Goal: Task Accomplishment & Management: Use online tool/utility

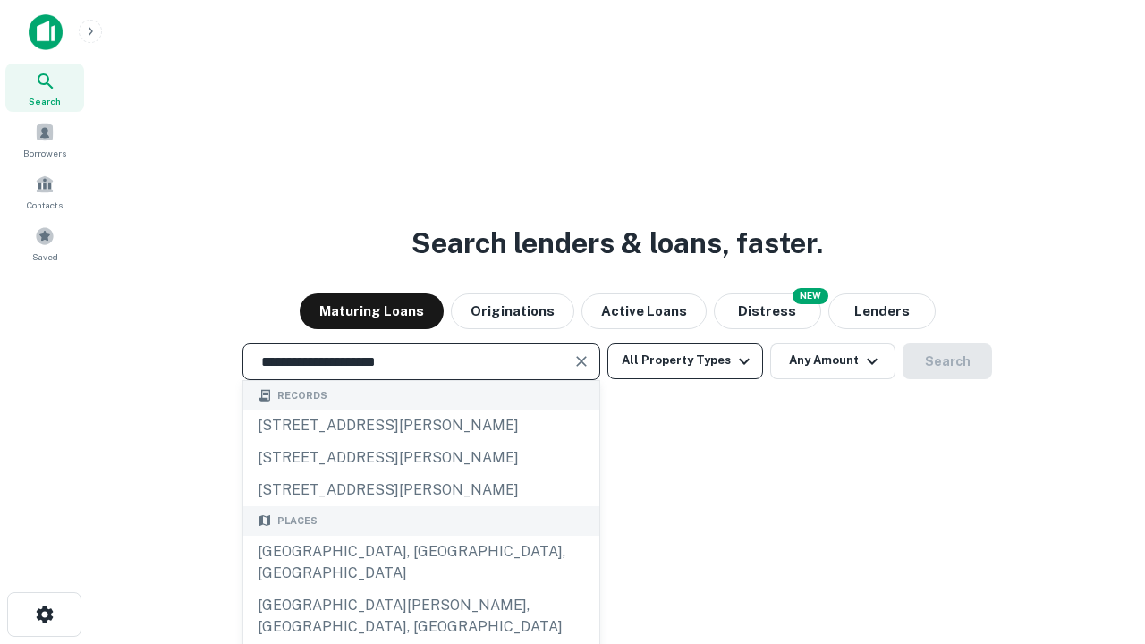
click at [421, 590] on div "[GEOGRAPHIC_DATA], [GEOGRAPHIC_DATA], [GEOGRAPHIC_DATA]" at bounding box center [421, 563] width 356 height 54
click at [685, 361] on button "All Property Types" at bounding box center [686, 362] width 156 height 36
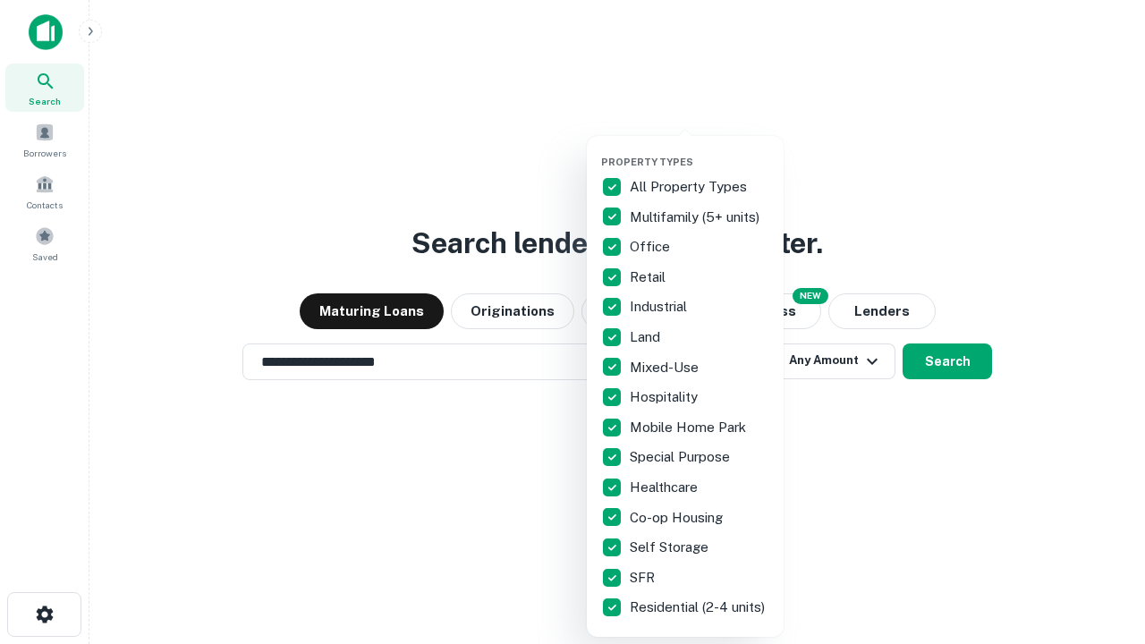
type input "**********"
click at [700, 150] on button "button" at bounding box center [699, 150] width 197 height 1
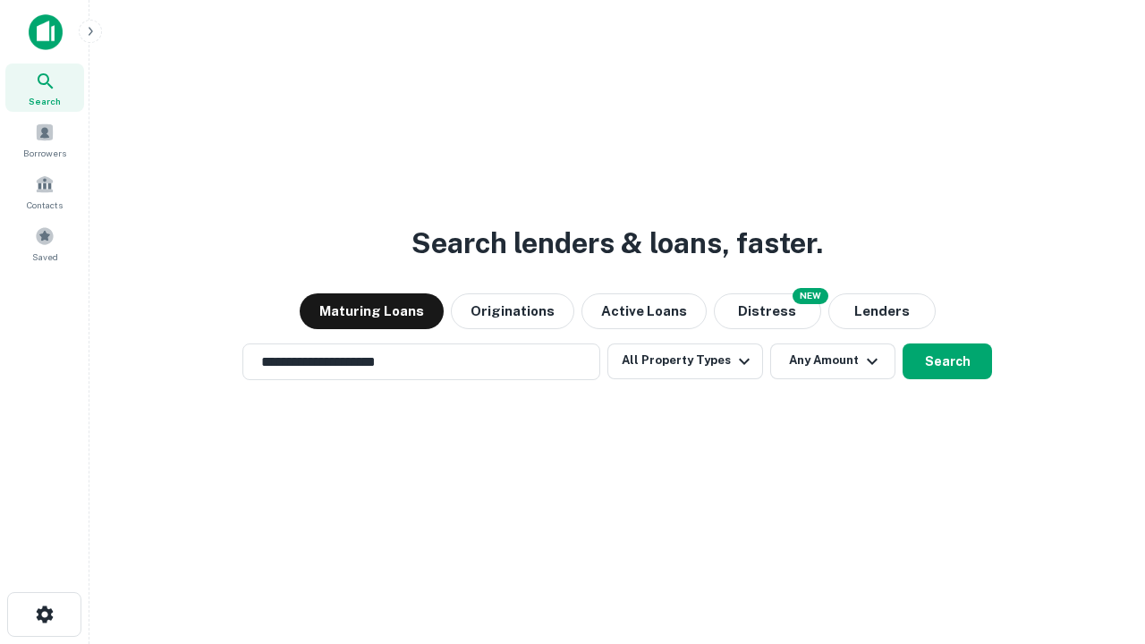
scroll to position [28, 0]
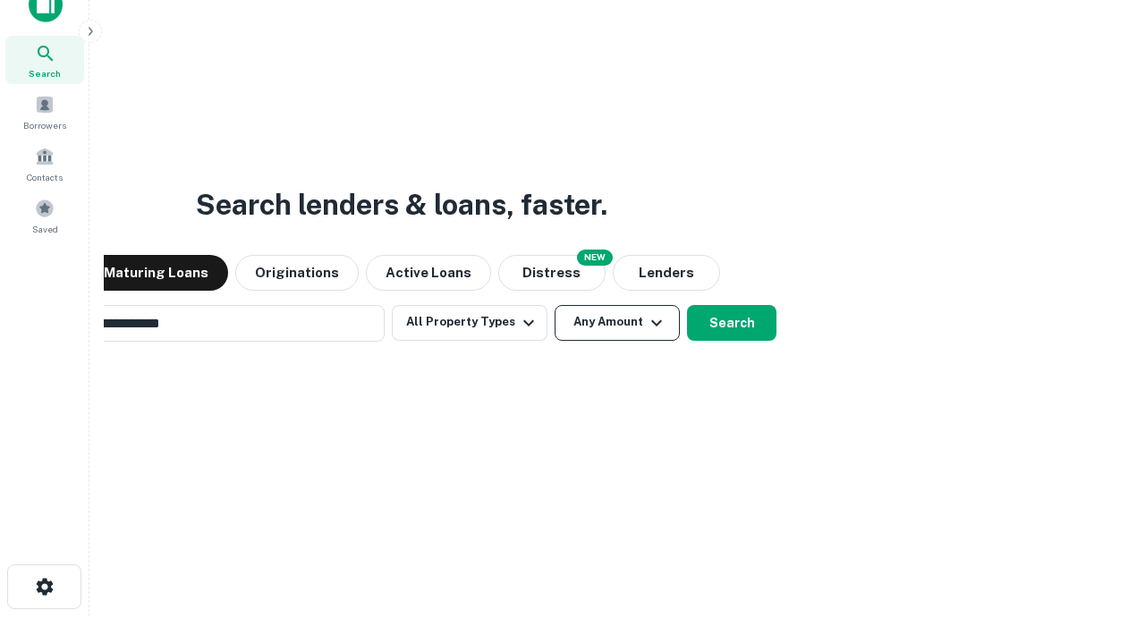
click at [555, 305] on button "Any Amount" at bounding box center [617, 323] width 125 height 36
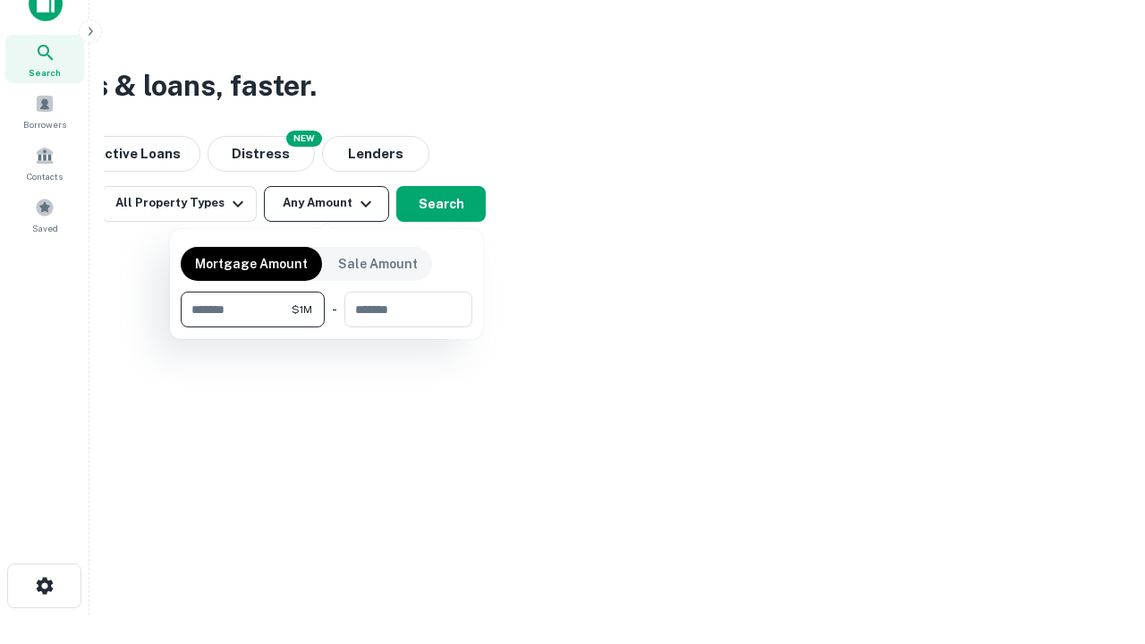
type input "*******"
click at [327, 327] on button "button" at bounding box center [327, 327] width 292 height 1
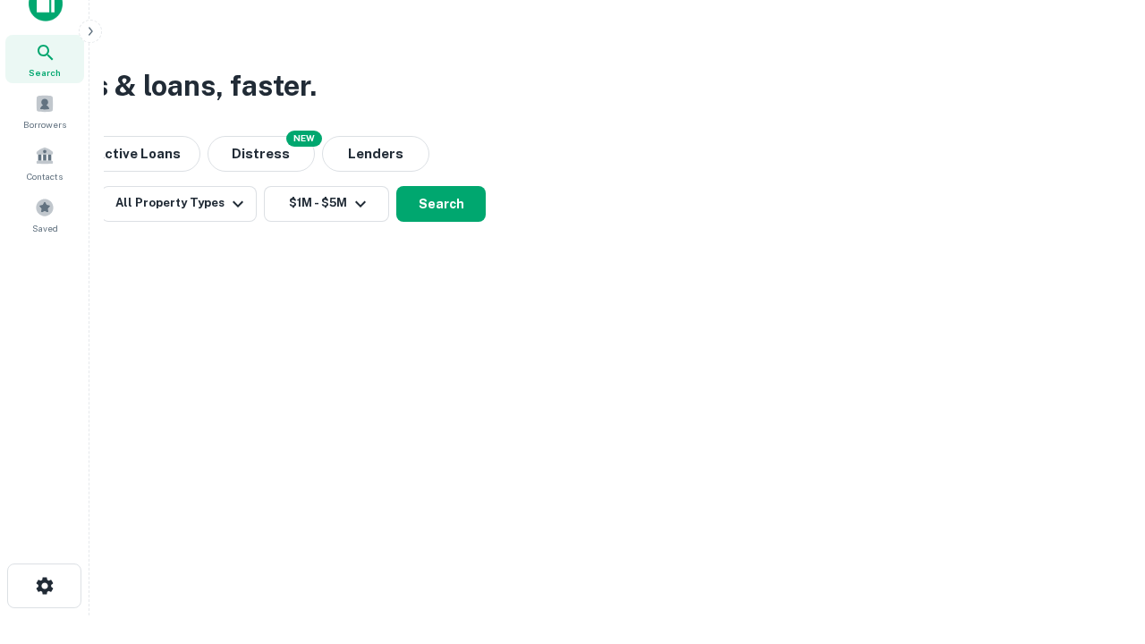
scroll to position [28, 0]
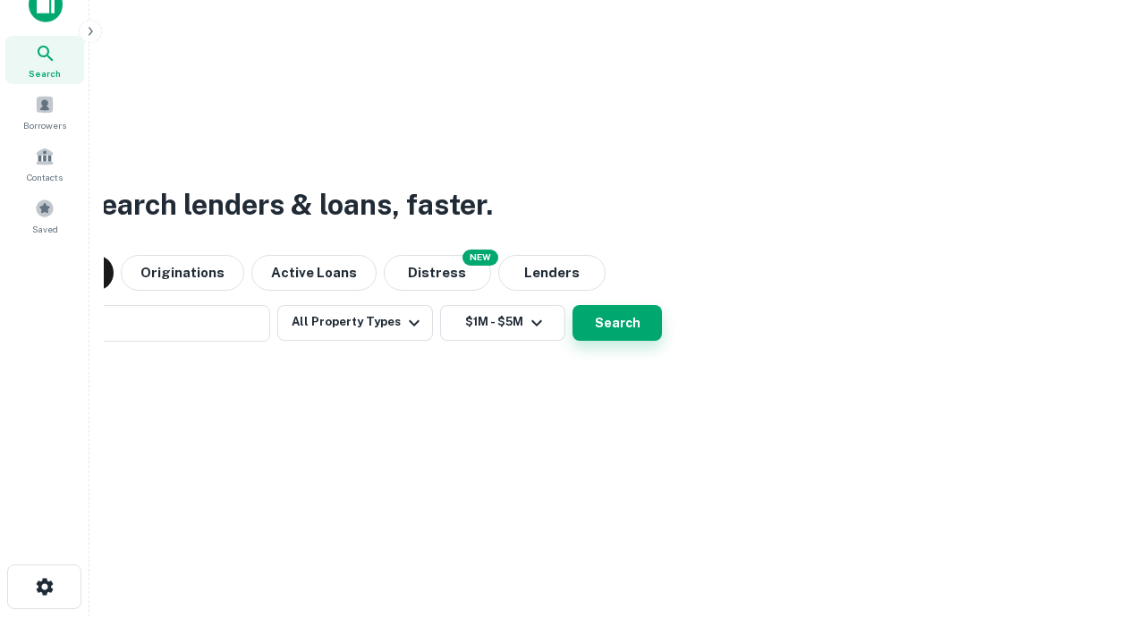
click at [573, 305] on button "Search" at bounding box center [617, 323] width 89 height 36
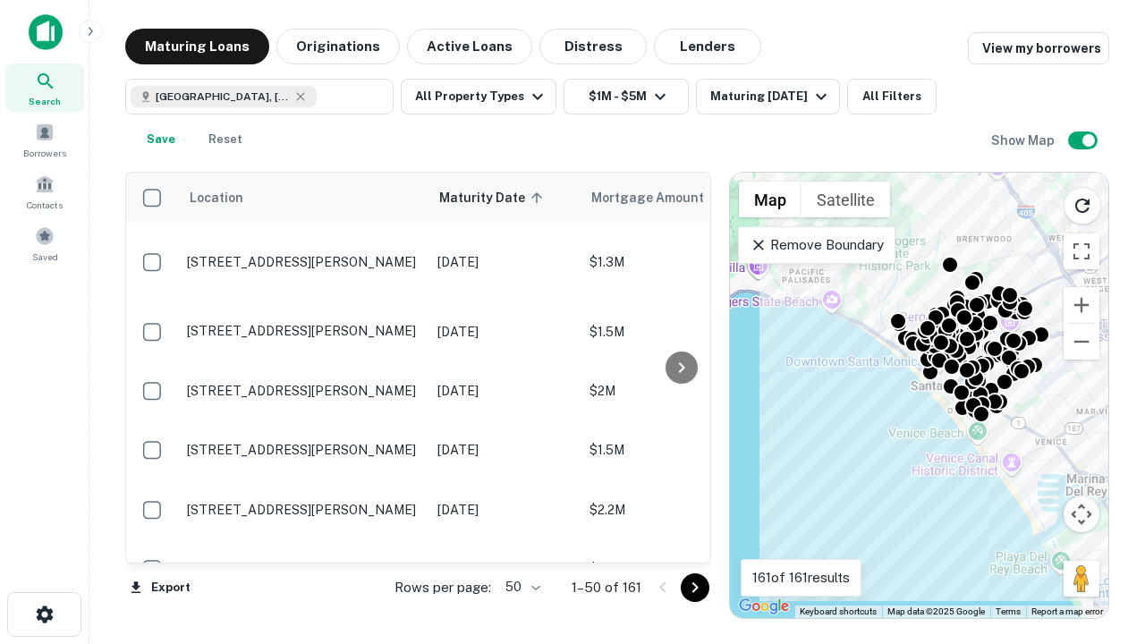
click at [520, 587] on body "Search Borrowers Contacts Saved Maturing Loans Originations Active Loans Distre…" at bounding box center [572, 322] width 1145 height 644
click at [521, 542] on li "25" at bounding box center [521, 542] width 52 height 32
